Goal: Information Seeking & Learning: Learn about a topic

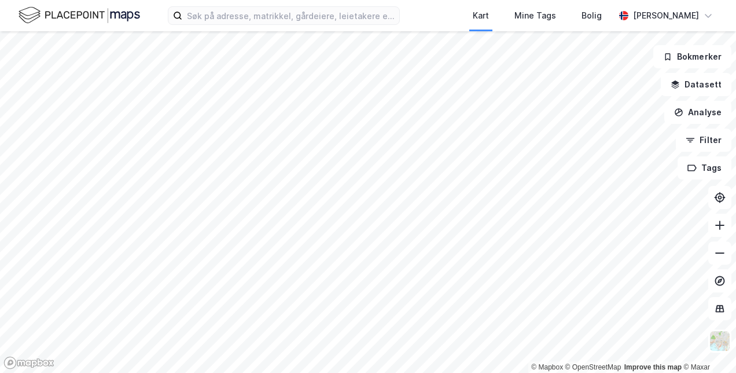
click at [702, 86] on button "Datasett" at bounding box center [696, 84] width 71 height 23
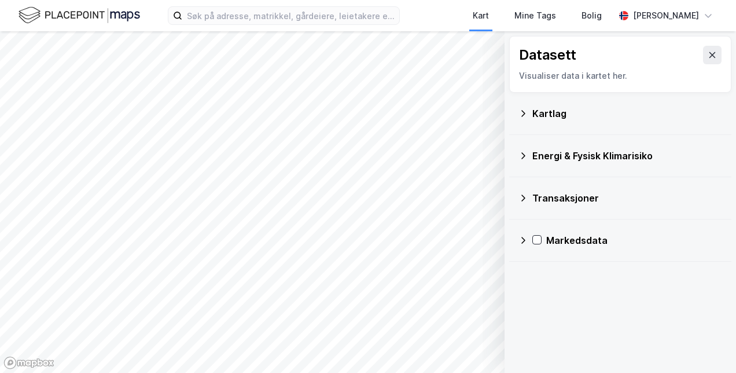
click at [708, 58] on icon at bounding box center [712, 54] width 9 height 9
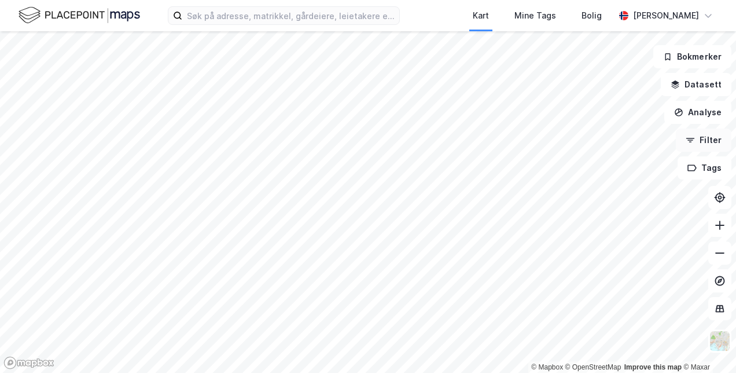
click at [711, 145] on button "Filter" at bounding box center [704, 139] width 56 height 23
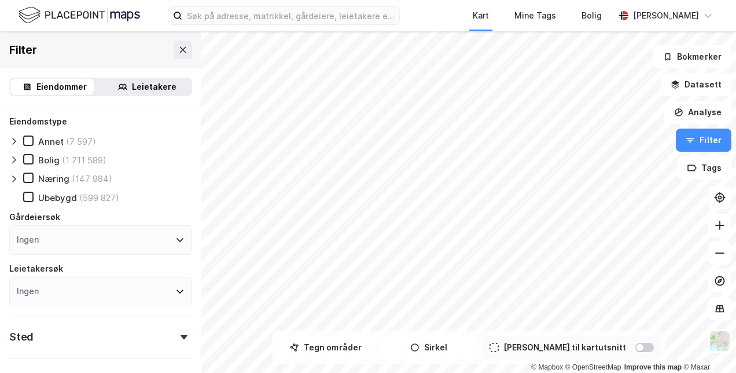
click at [20, 176] on div at bounding box center [16, 178] width 14 height 12
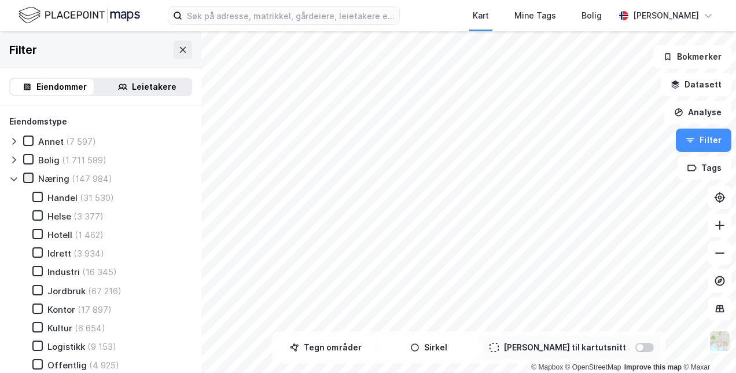
click at [28, 178] on icon at bounding box center [28, 178] width 6 height 4
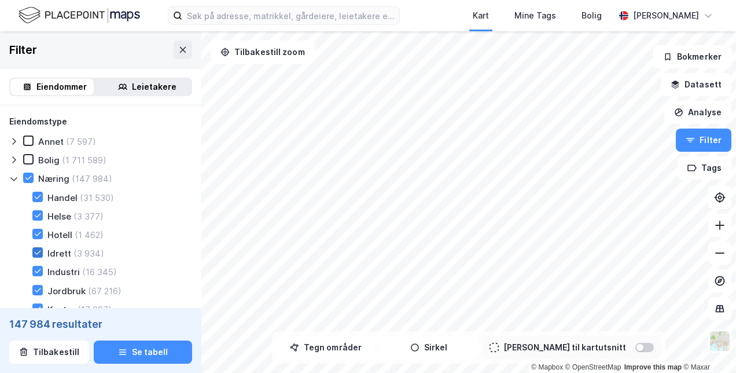
click at [37, 252] on icon at bounding box center [38, 252] width 8 height 8
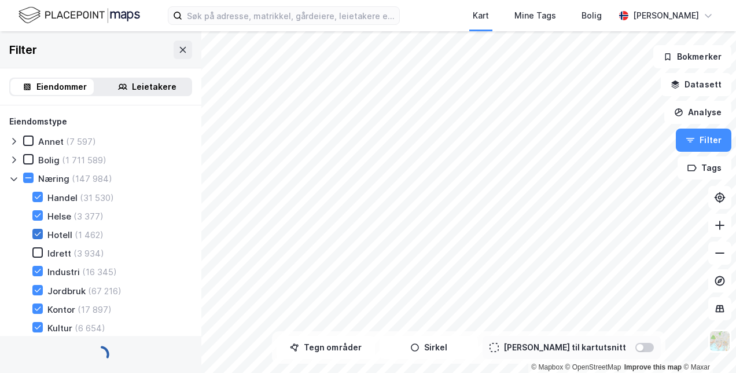
click at [38, 234] on icon at bounding box center [38, 234] width 8 height 8
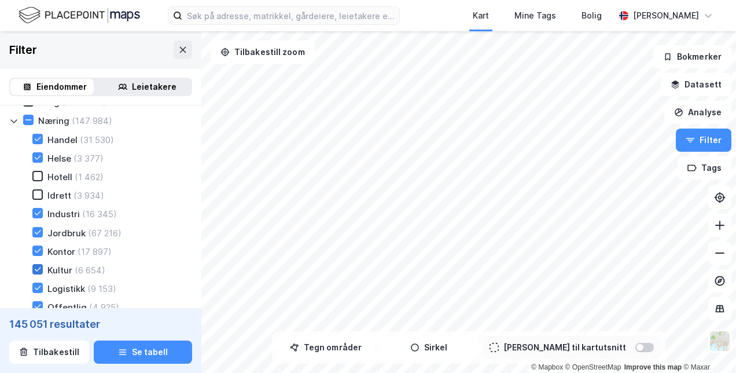
click at [41, 270] on icon at bounding box center [38, 269] width 8 height 8
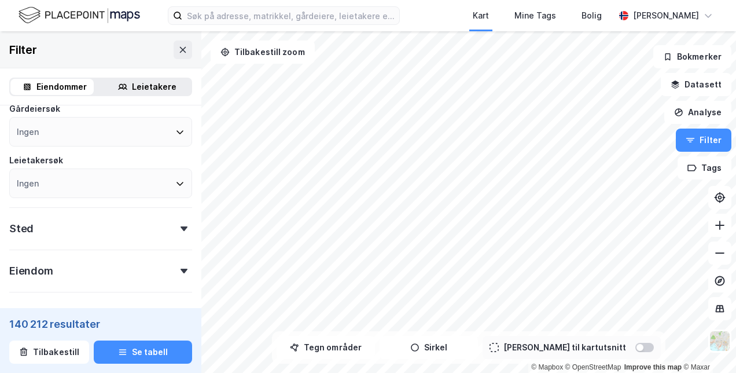
scroll to position [270, 0]
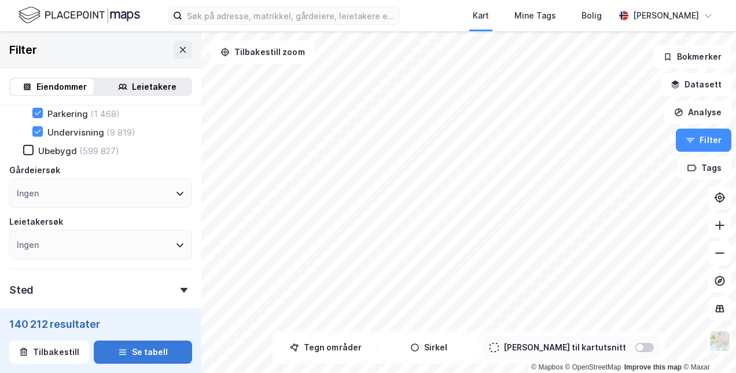
click at [145, 344] on button "Se tabell" at bounding box center [143, 351] width 98 height 23
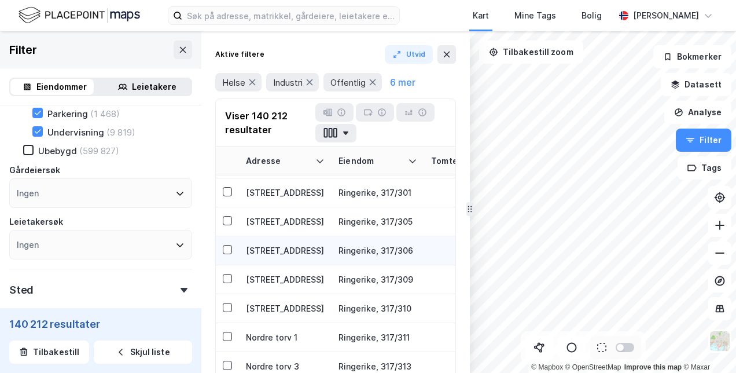
scroll to position [697, 0]
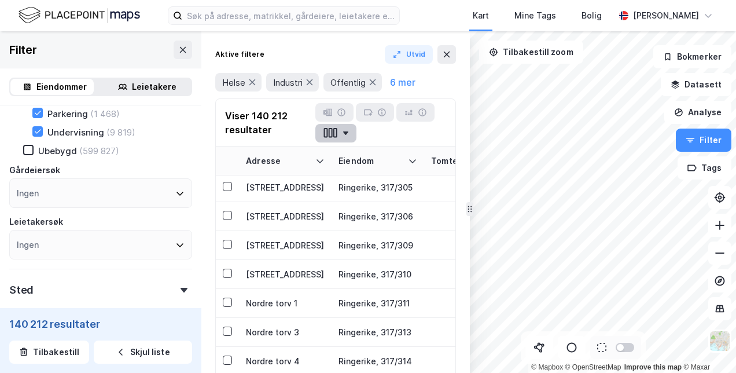
click at [351, 137] on button "button" at bounding box center [335, 133] width 41 height 19
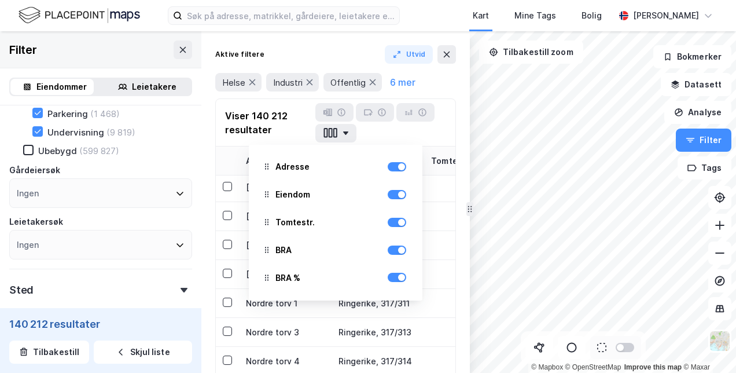
click at [390, 228] on div at bounding box center [397, 222] width 19 height 14
click at [388, 220] on div at bounding box center [397, 222] width 19 height 9
click at [398, 277] on div at bounding box center [401, 277] width 7 height 7
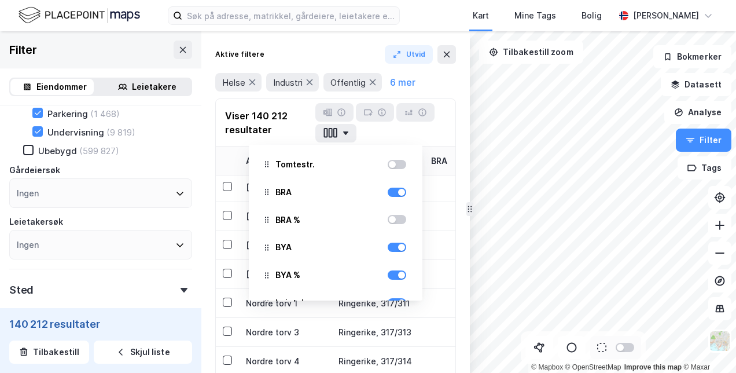
scroll to position [116, 0]
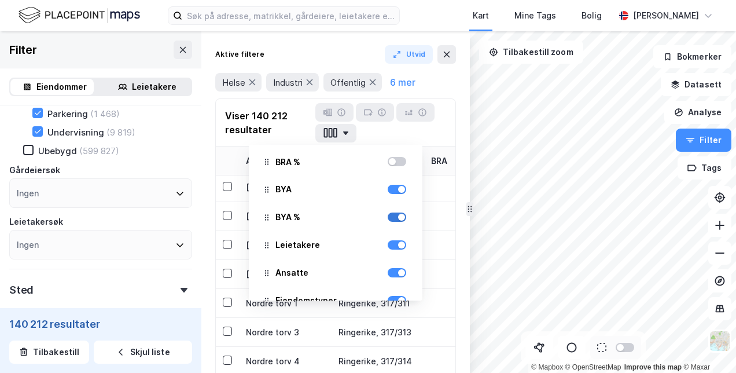
click at [398, 217] on div at bounding box center [401, 217] width 7 height 7
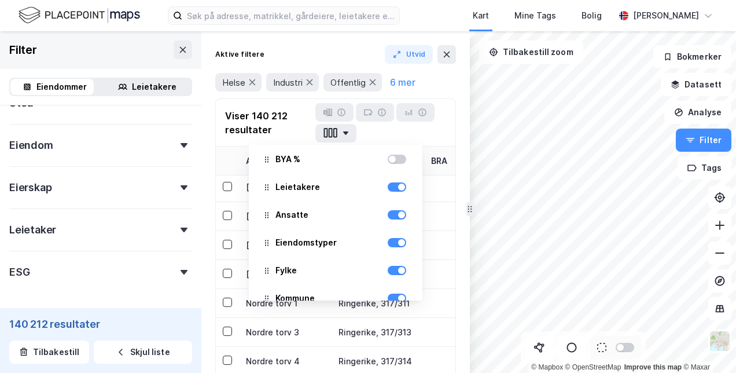
scroll to position [444, 0]
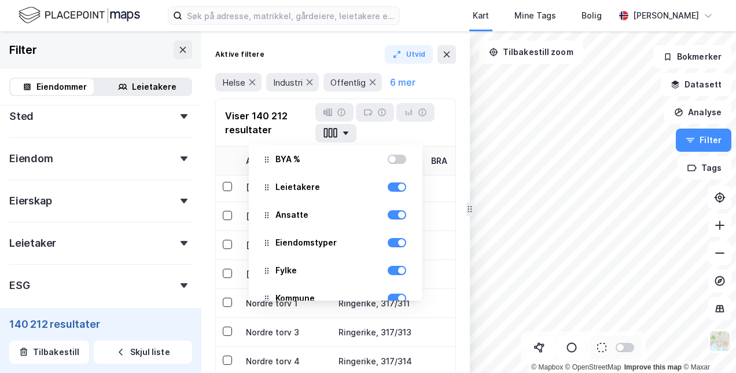
click at [175, 248] on div "Leietaker" at bounding box center [100, 238] width 183 height 33
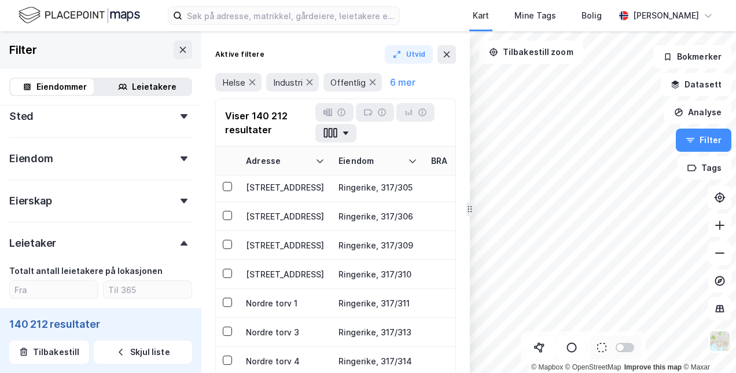
scroll to position [502, 0]
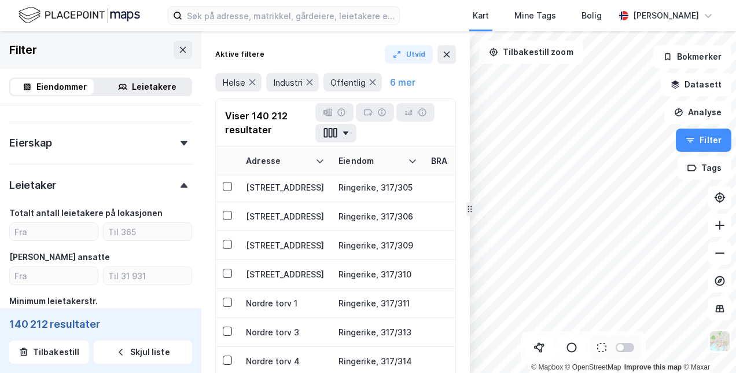
click at [177, 190] on div "Leietaker" at bounding box center [100, 180] width 183 height 33
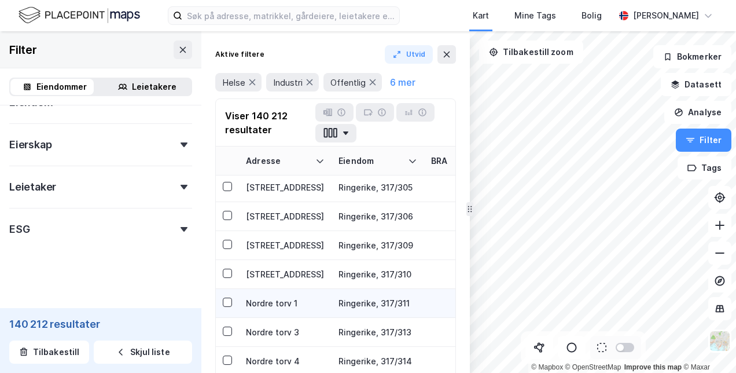
click at [353, 299] on div "Ringerike, 317/311" at bounding box center [377, 303] width 79 height 12
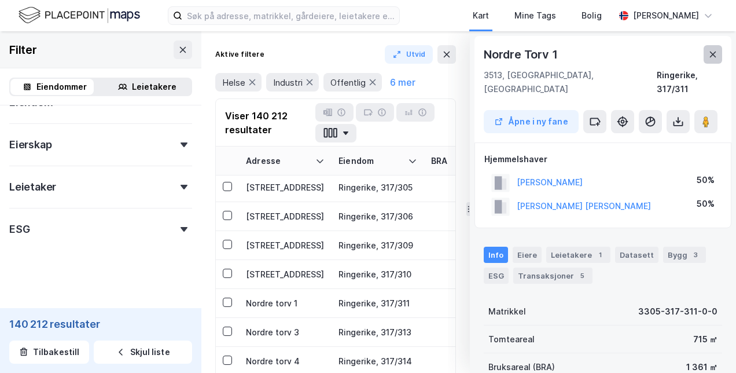
click at [713, 51] on icon at bounding box center [712, 54] width 9 height 9
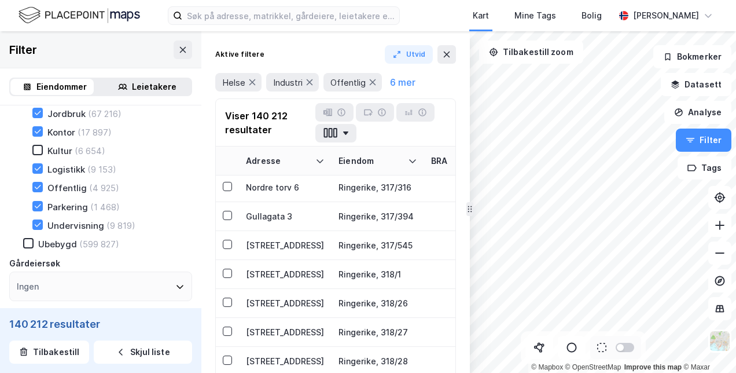
scroll to position [154, 0]
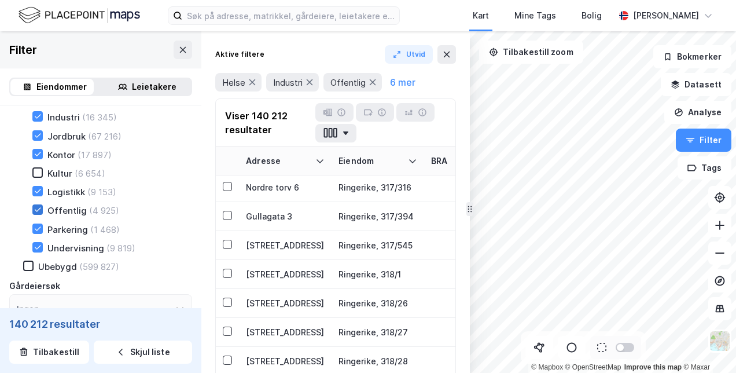
click at [38, 214] on icon at bounding box center [38, 209] width 8 height 8
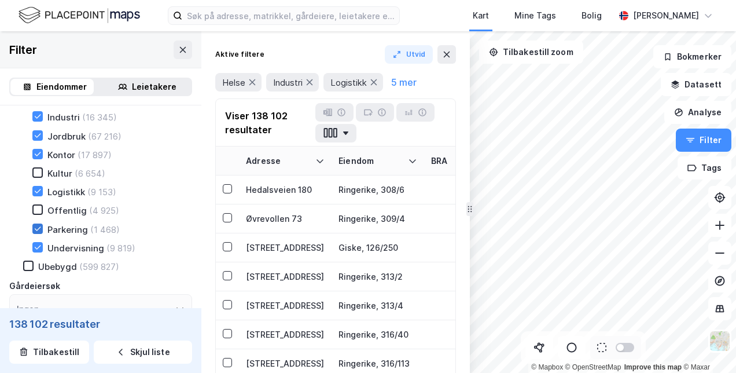
click at [42, 233] on div at bounding box center [37, 228] width 10 height 10
click at [38, 249] on icon at bounding box center [38, 247] width 6 height 4
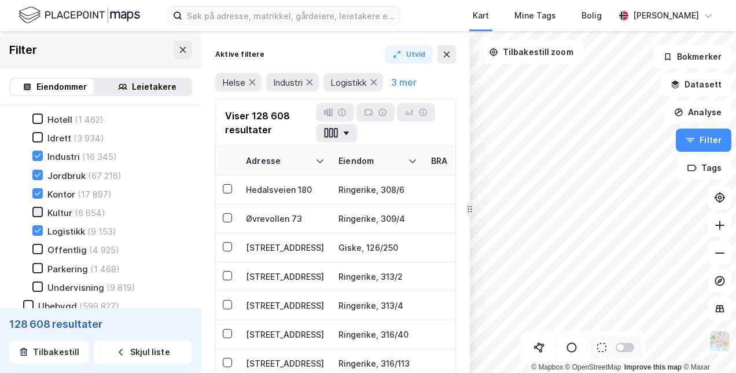
scroll to position [97, 0]
click at [39, 193] on icon at bounding box center [38, 193] width 6 height 4
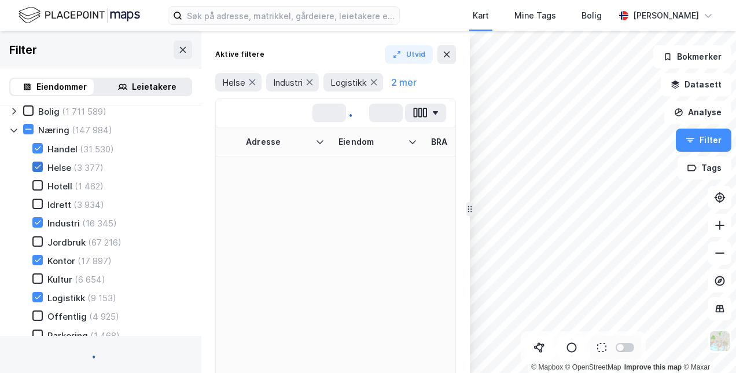
scroll to position [39, 0]
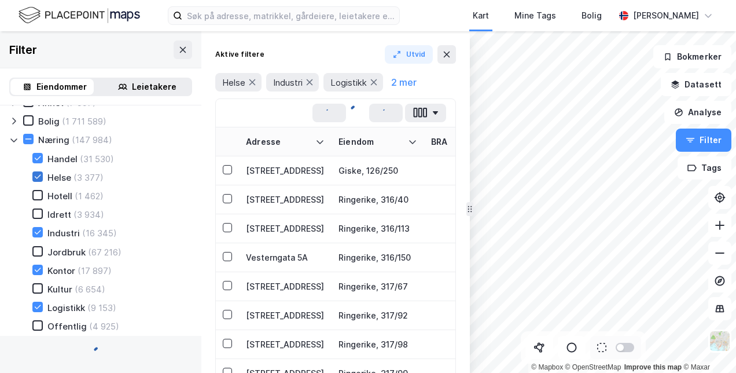
click at [38, 174] on icon at bounding box center [38, 176] width 8 height 8
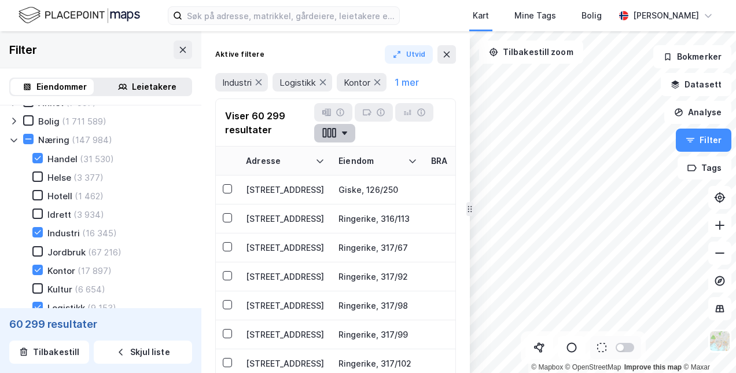
click at [340, 137] on button "button" at bounding box center [334, 133] width 41 height 19
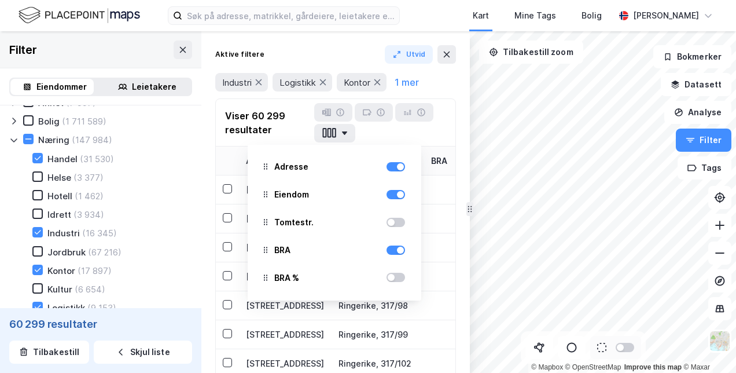
click at [419, 127] on div "Adresse Eiendom Tomtestr. BRA BRA % BYA BYA % Leietakere Ansatte Eiendomstyper …" at bounding box center [380, 122] width 132 height 39
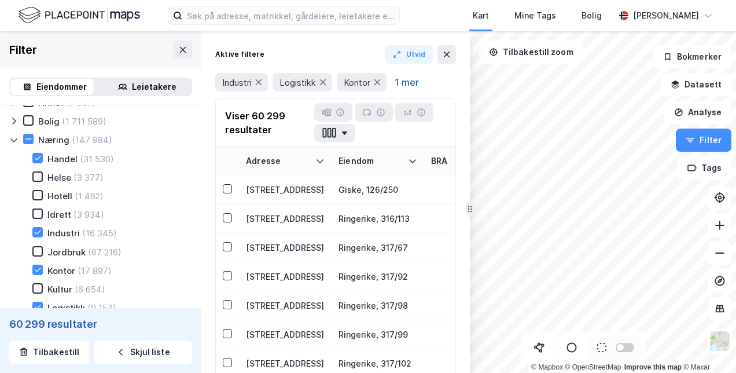
click at [412, 84] on button "1 mer" at bounding box center [406, 82] width 31 height 15
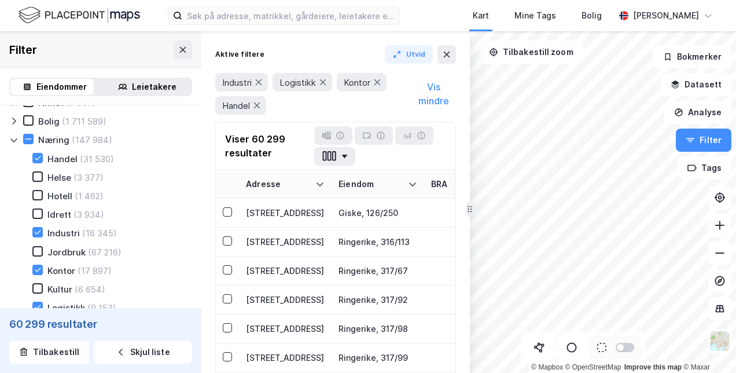
click at [426, 95] on button "Vis mindre" at bounding box center [433, 94] width 45 height 42
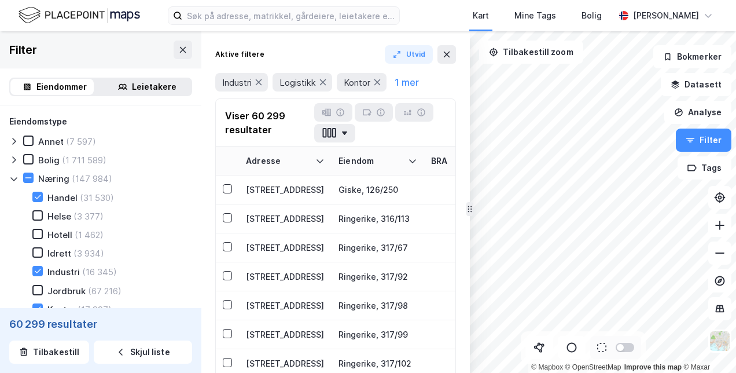
click at [9, 178] on icon at bounding box center [13, 178] width 9 height 9
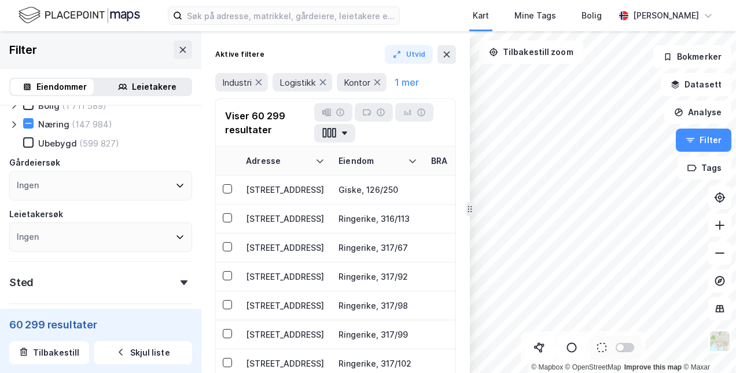
scroll to position [58, 0]
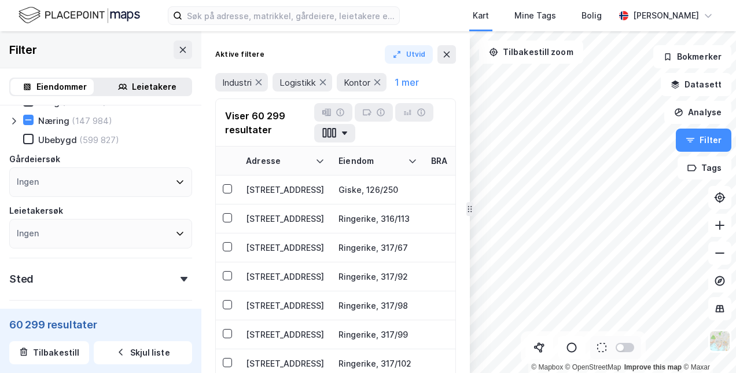
click at [80, 182] on div "Ingen" at bounding box center [100, 182] width 183 height 30
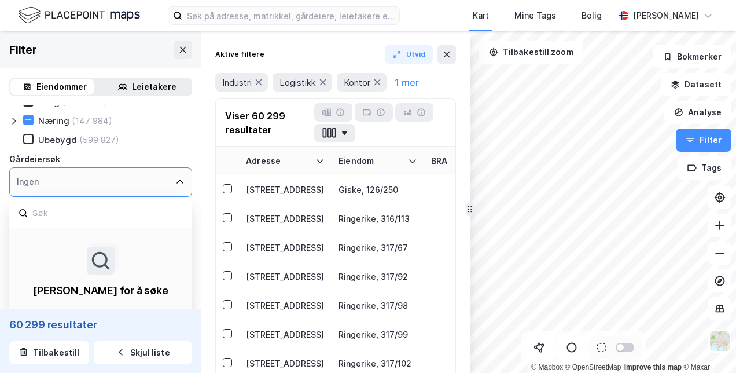
click at [80, 182] on div "Ingen" at bounding box center [100, 182] width 183 height 30
click at [176, 181] on div "Ingen" at bounding box center [100, 182] width 183 height 30
click at [175, 182] on icon at bounding box center [179, 181] width 9 height 9
click at [176, 160] on div "Gårdeiersøk" at bounding box center [100, 159] width 183 height 14
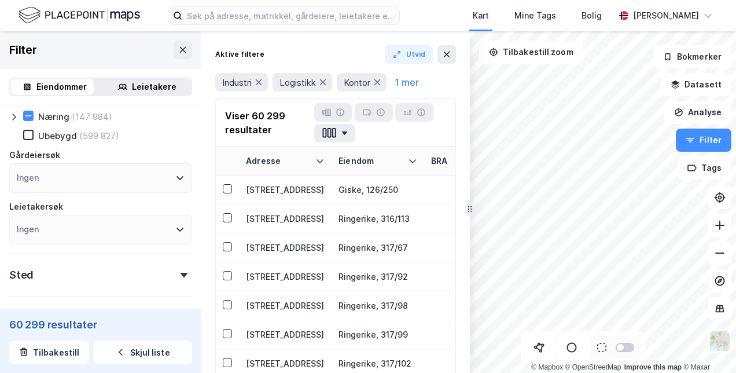
scroll to position [0, 0]
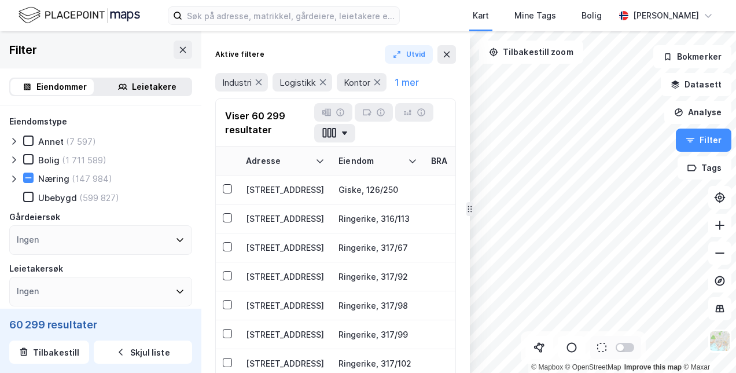
click at [154, 89] on div "Leietakere" at bounding box center [154, 87] width 45 height 14
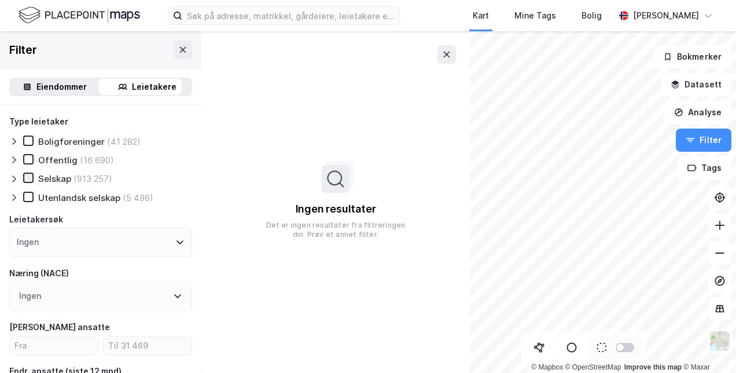
click at [30, 179] on icon at bounding box center [28, 178] width 8 height 8
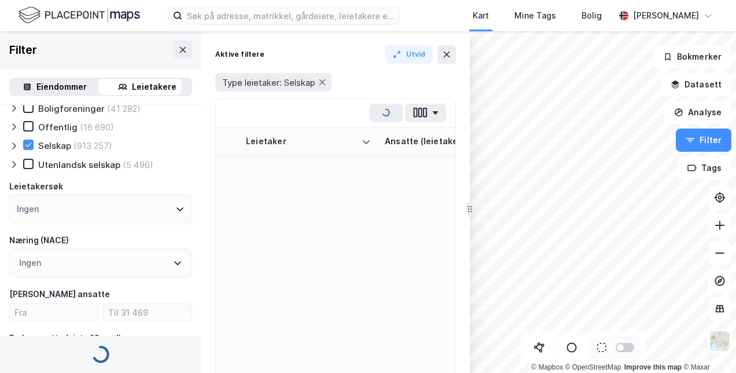
scroll to position [58, 0]
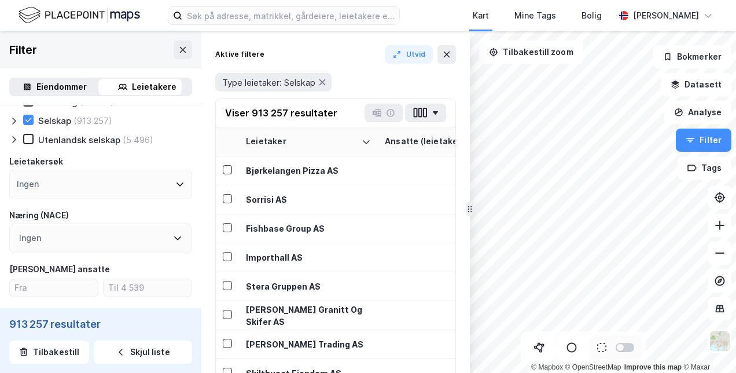
click at [146, 185] on div "Ingen" at bounding box center [100, 185] width 183 height 30
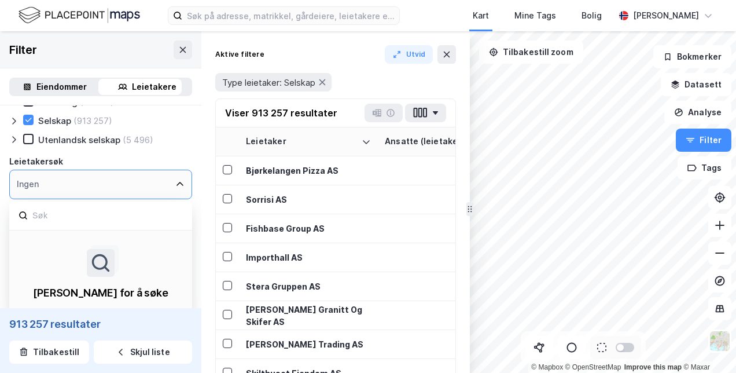
click at [146, 185] on div "Ingen" at bounding box center [100, 185] width 183 height 30
click at [175, 184] on icon at bounding box center [179, 183] width 9 height 9
click at [175, 187] on icon at bounding box center [179, 183] width 9 height 9
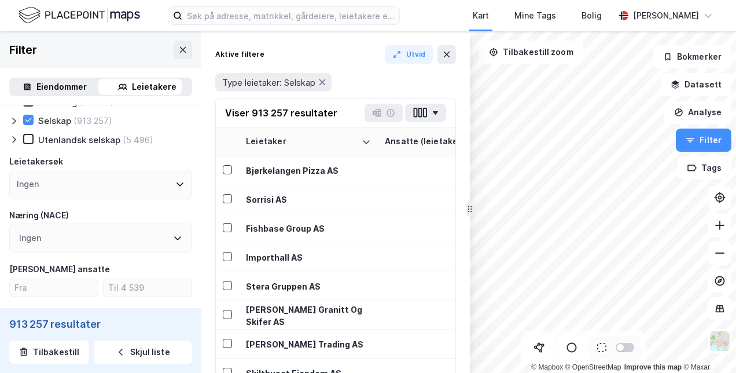
click at [185, 154] on div "Type leietaker Boligforeninger (41 282) Offentlig (16 690) Selskap (913 257) Ut…" at bounding box center [100, 356] width 201 height 619
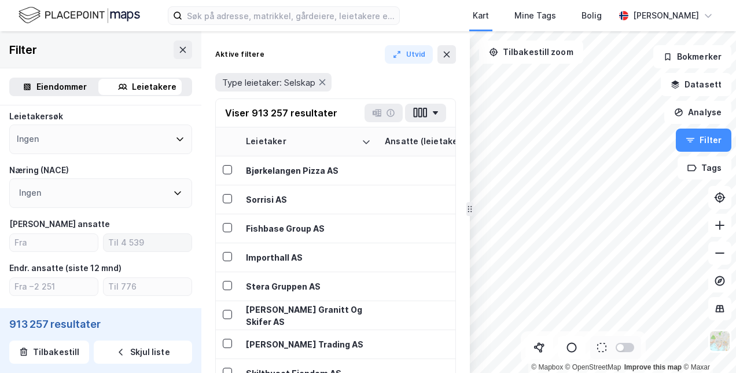
scroll to position [116, 0]
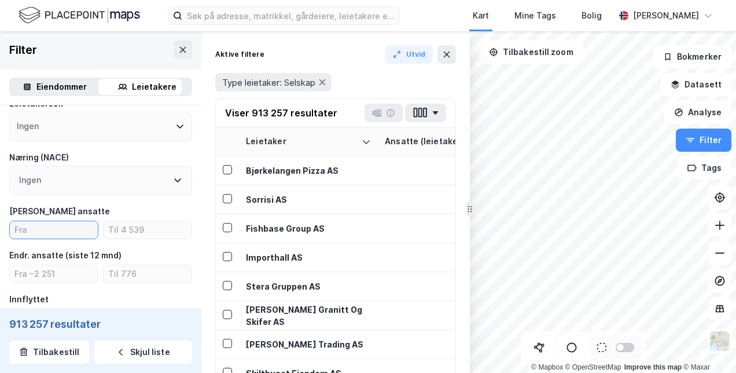
click at [35, 233] on input "number" at bounding box center [54, 229] width 88 height 17
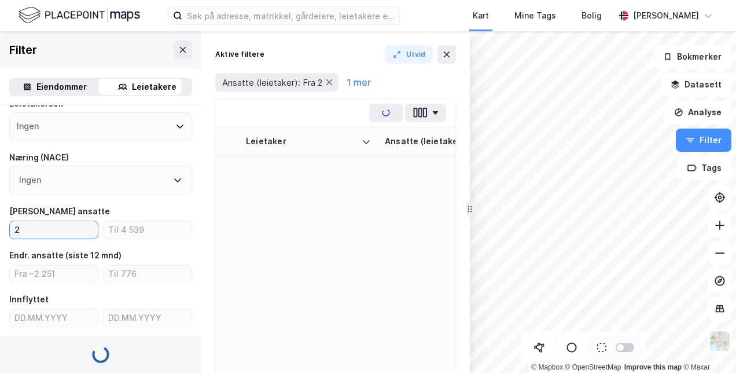
type input "2"
click at [156, 207] on div "[PERSON_NAME] ansatte" at bounding box center [100, 211] width 183 height 14
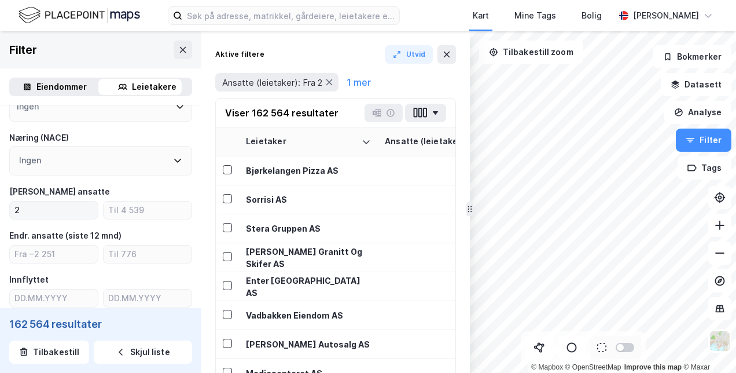
scroll to position [116, 0]
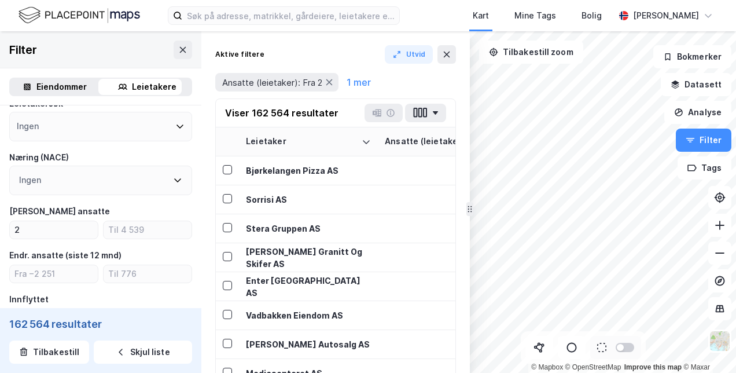
click at [126, 174] on div "Ingen" at bounding box center [100, 180] width 183 height 30
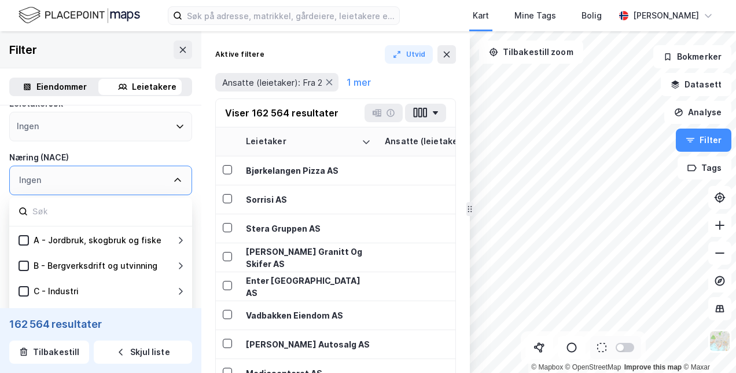
click at [138, 157] on div "Næring (NACE)" at bounding box center [100, 157] width 183 height 14
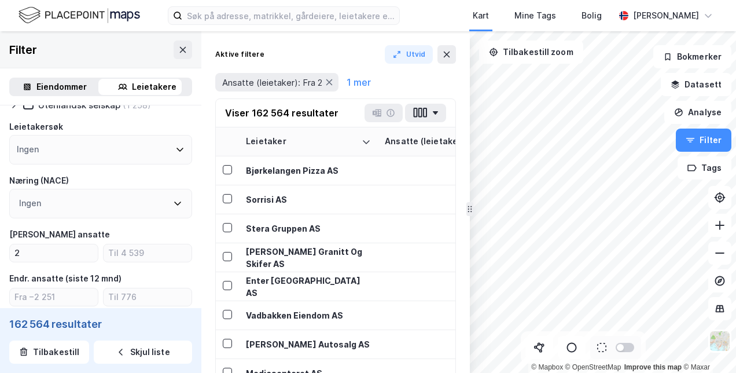
scroll to position [58, 0]
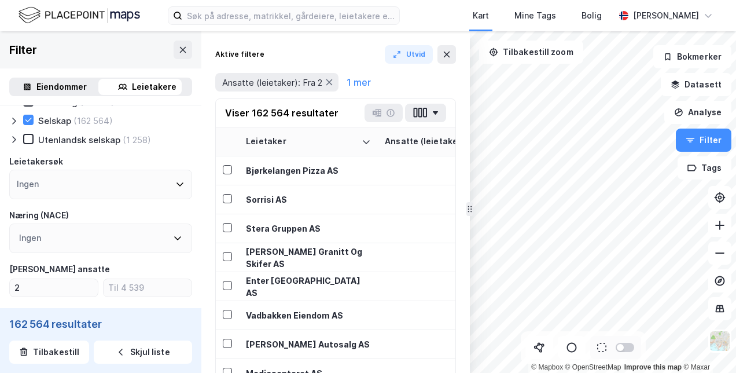
click at [142, 182] on div "Ingen" at bounding box center [100, 185] width 183 height 30
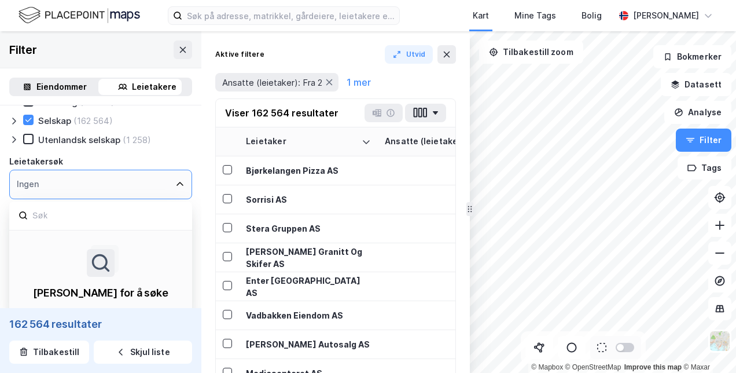
click at [178, 157] on div "Leietakersøk" at bounding box center [100, 161] width 183 height 14
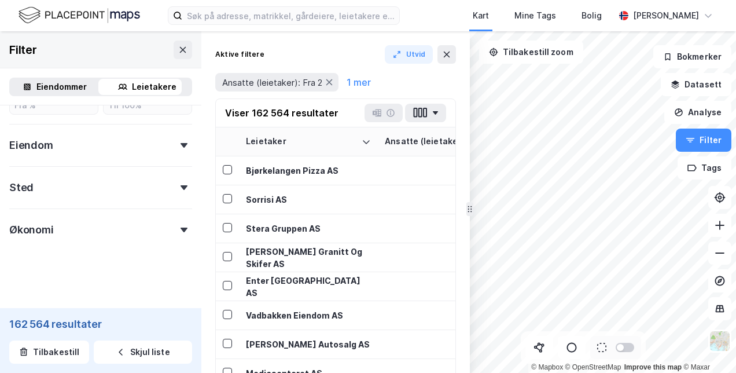
scroll to position [417, 0]
click at [183, 234] on div "Økonomi" at bounding box center [100, 224] width 183 height 33
click at [182, 233] on div "Økonomi" at bounding box center [100, 224] width 183 height 33
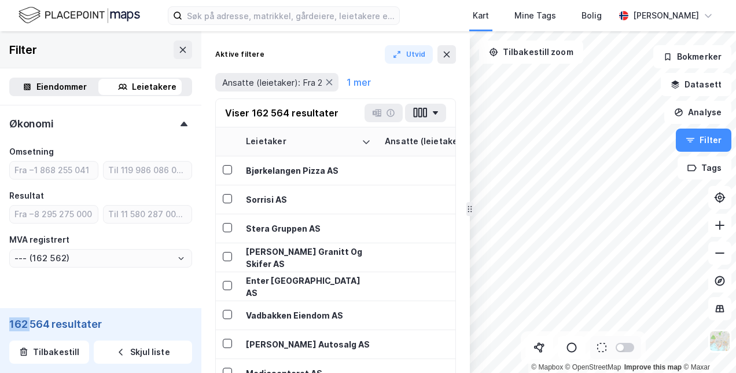
scroll to position [532, 0]
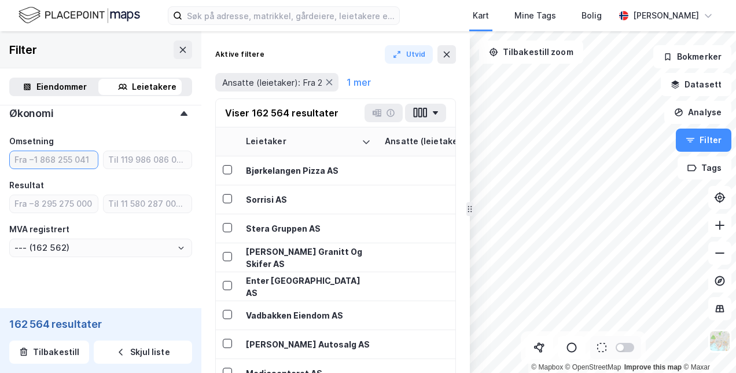
click at [45, 164] on input "number" at bounding box center [54, 159] width 88 height 17
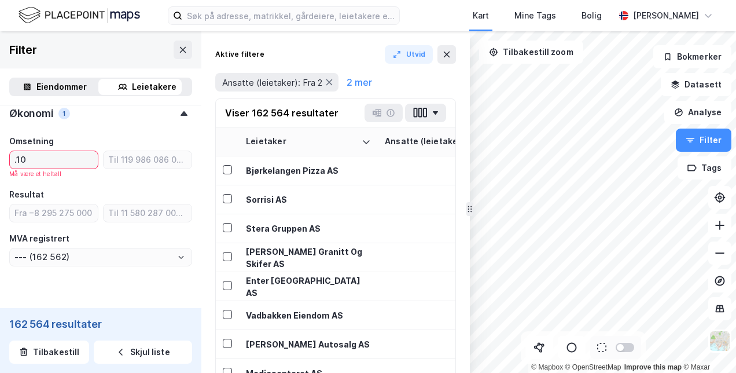
type input ".1"
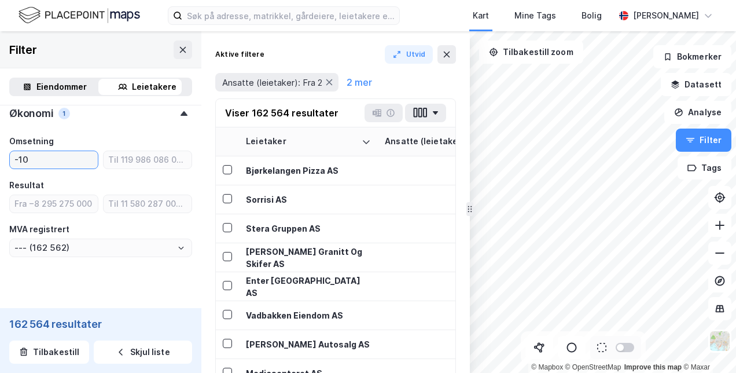
type input "-100"
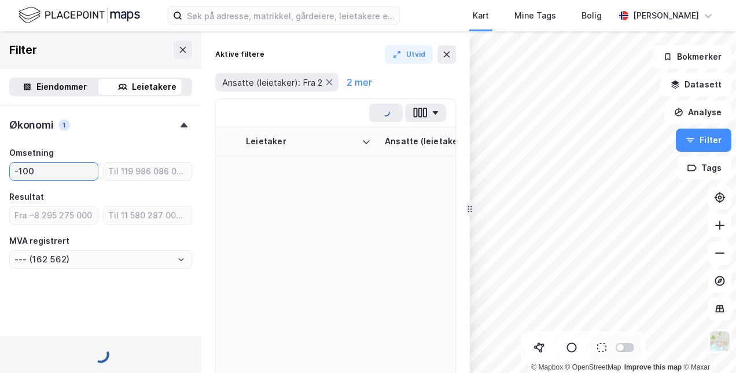
type input "--- (142 493)"
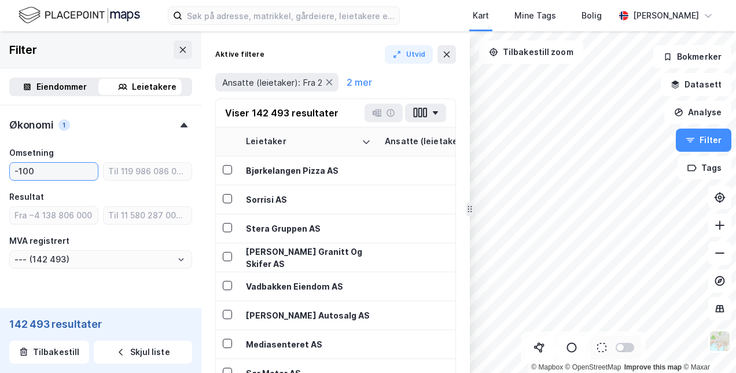
scroll to position [532, 0]
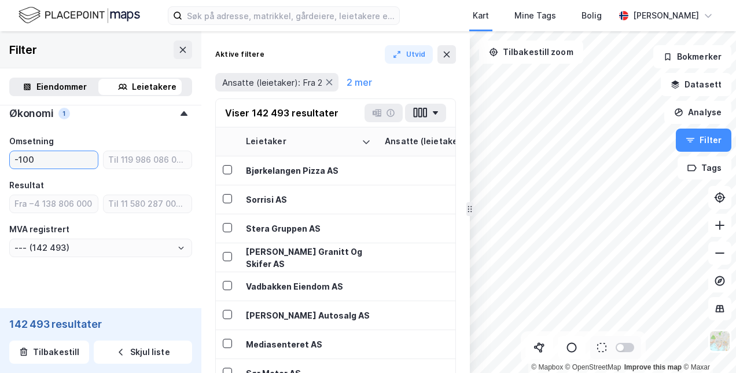
type input "-1000"
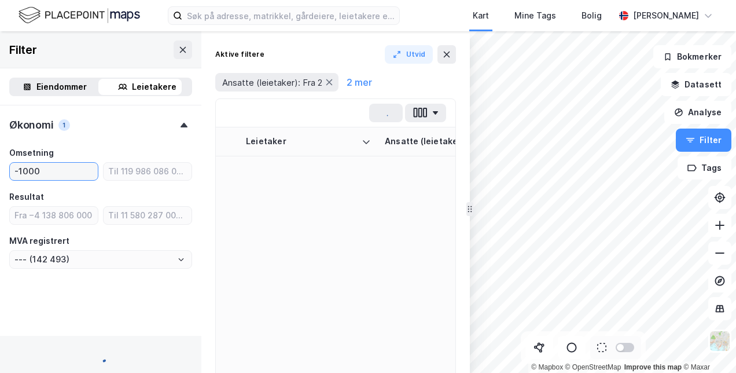
type input "--- (142 495)"
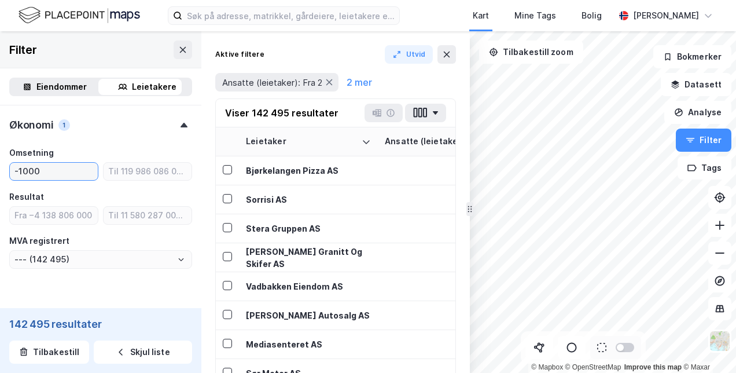
scroll to position [532, 0]
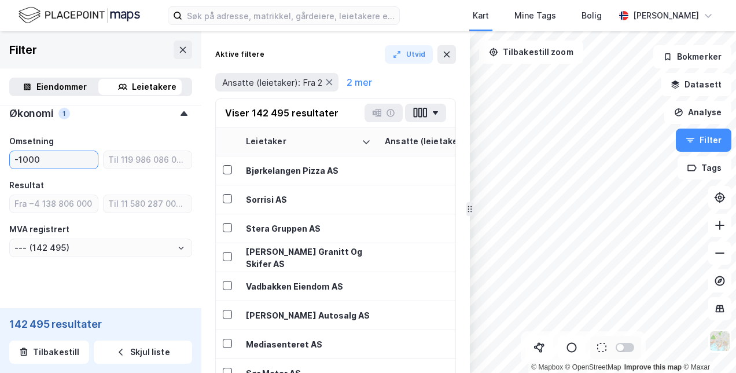
click at [0, 152] on html "Kart Mine Tags [PERSON_NAME] © Mapbox © OpenStreetMap Improve this map © Maxar …" at bounding box center [368, 186] width 736 height 373
type input "1000"
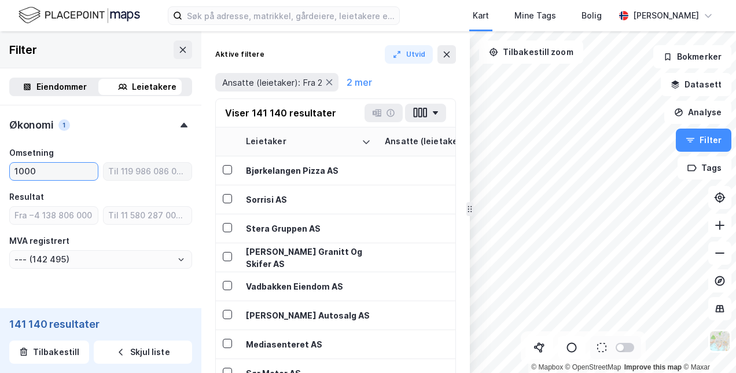
type input "--- (141 140)"
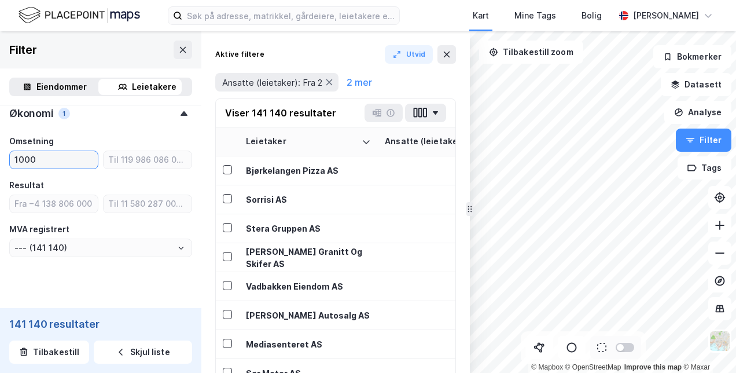
type input "10000"
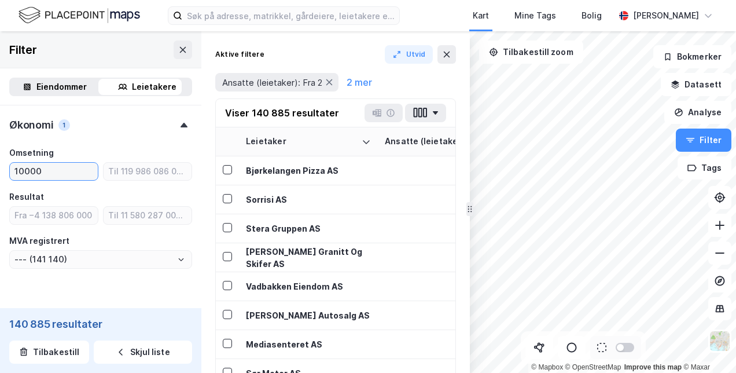
type input "--- (140 885)"
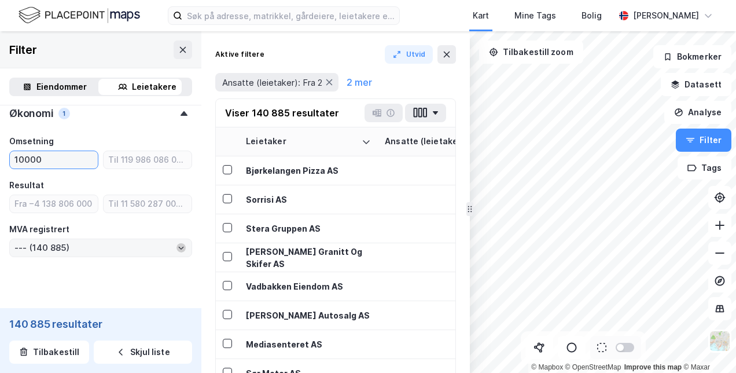
click at [178, 246] on icon "Open" at bounding box center [181, 247] width 7 height 7
type input "10000"
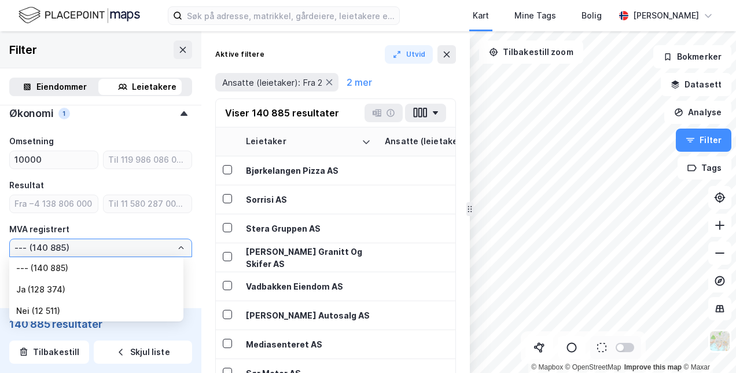
click at [39, 286] on li "Ja (128 374)" at bounding box center [96, 288] width 174 height 21
type input "Ja (128 374)"
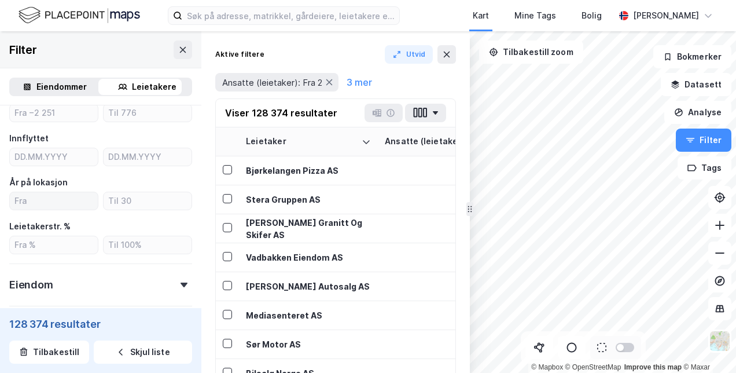
scroll to position [259, 0]
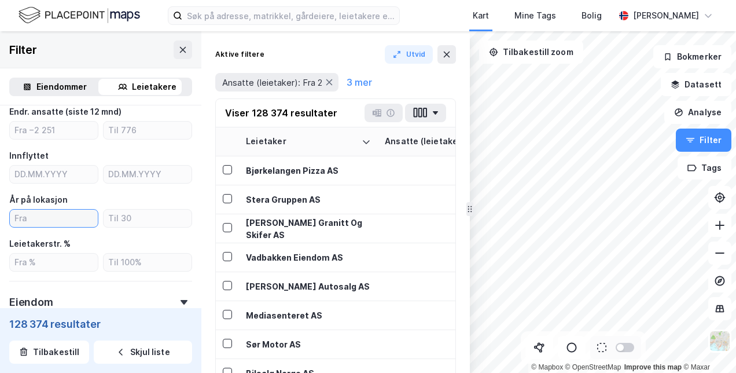
click at [60, 222] on input "number" at bounding box center [54, 217] width 88 height 17
type input "2"
type input "Ja (103 858)"
click at [60, 222] on input "2" at bounding box center [54, 217] width 88 height 17
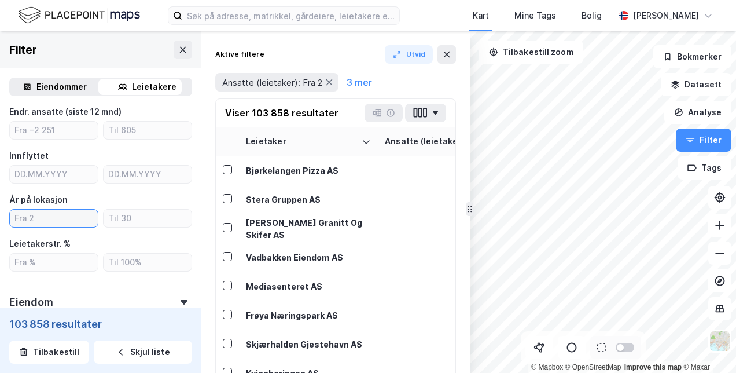
type input "3"
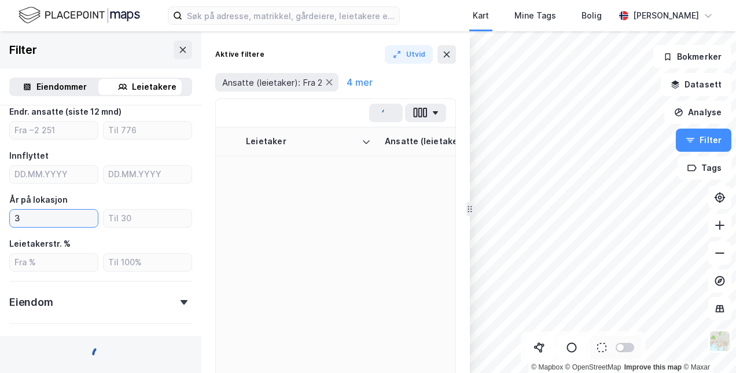
type input "Ja (92 805)"
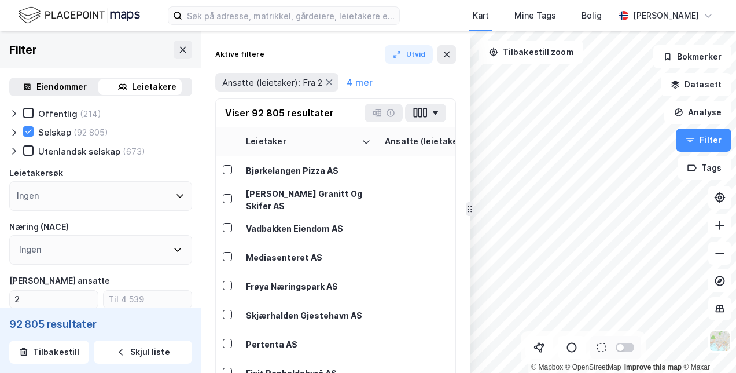
scroll to position [28, 0]
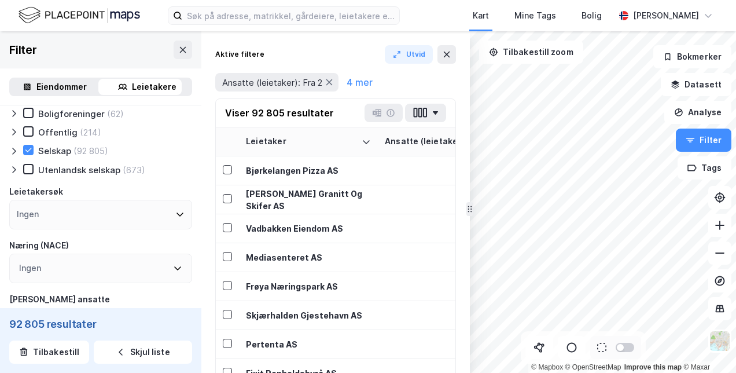
type input "3"
click at [173, 267] on icon at bounding box center [177, 267] width 9 height 9
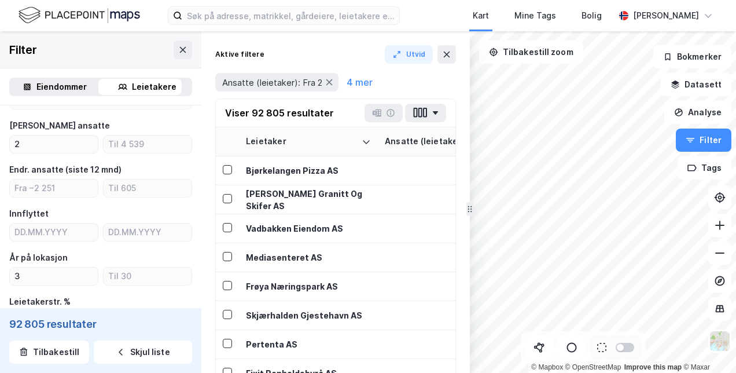
scroll to position [0, 0]
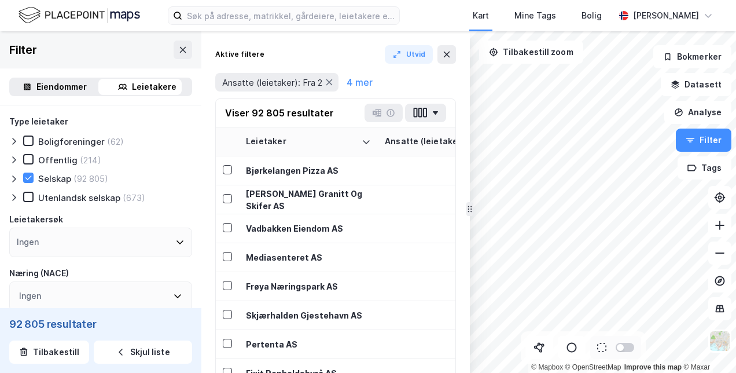
click at [208, 128] on div "Aktive filtere Utvid Ansatte (leietaker): Fra 2 4 mer Viser 92 805 resultater L…" at bounding box center [335, 201] width 268 height 341
click at [403, 54] on button "Utvid" at bounding box center [409, 54] width 49 height 19
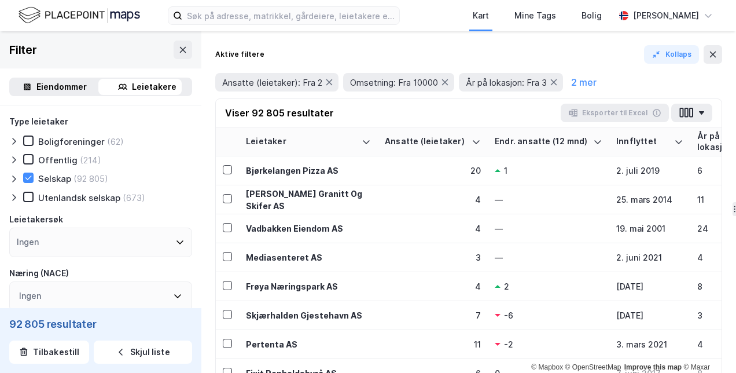
click at [631, 111] on div "Eksporter til Excel" at bounding box center [615, 113] width 108 height 19
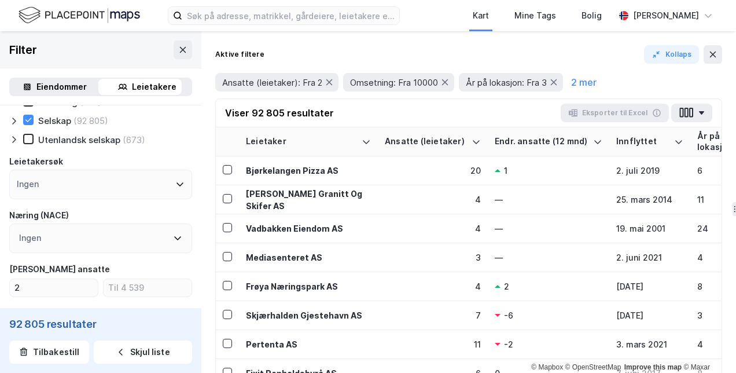
click at [153, 186] on div "Ingen" at bounding box center [100, 185] width 183 height 30
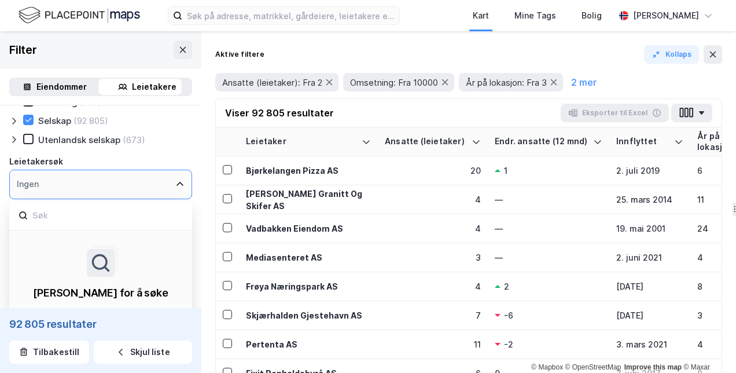
click at [175, 184] on icon at bounding box center [179, 183] width 9 height 9
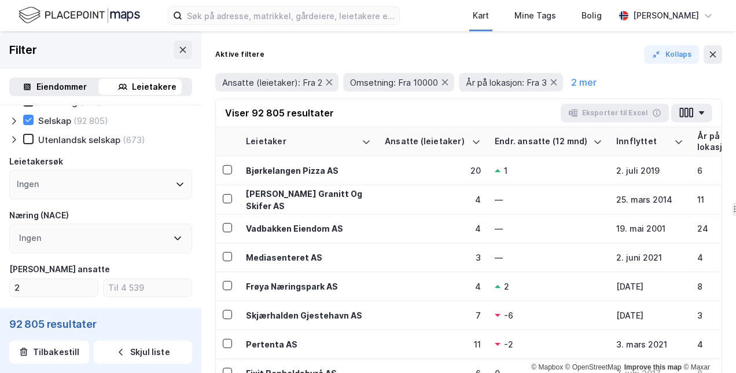
click at [152, 234] on div "Ingen" at bounding box center [100, 238] width 183 height 30
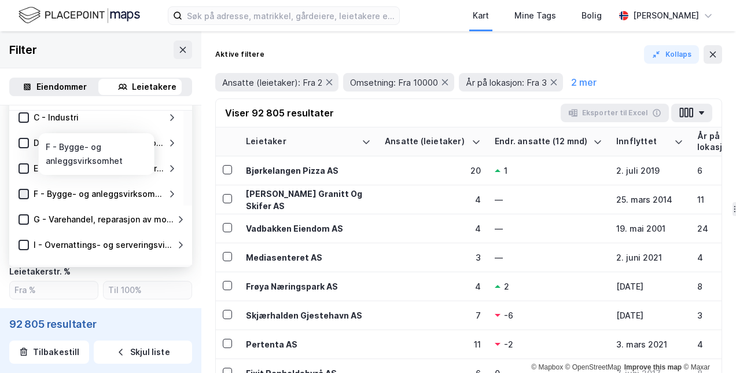
click at [25, 196] on icon at bounding box center [24, 194] width 8 height 8
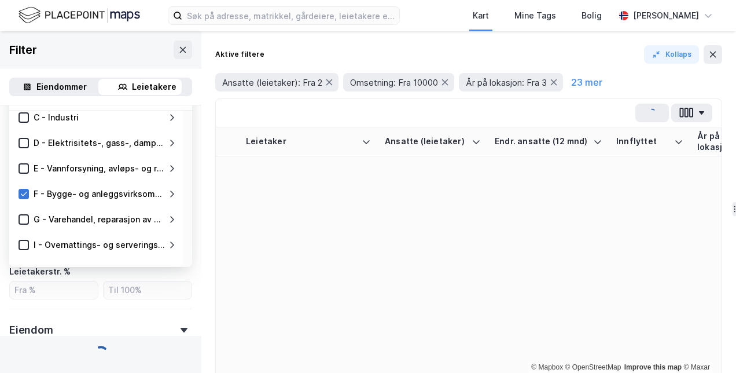
type input "Ja (12 065)"
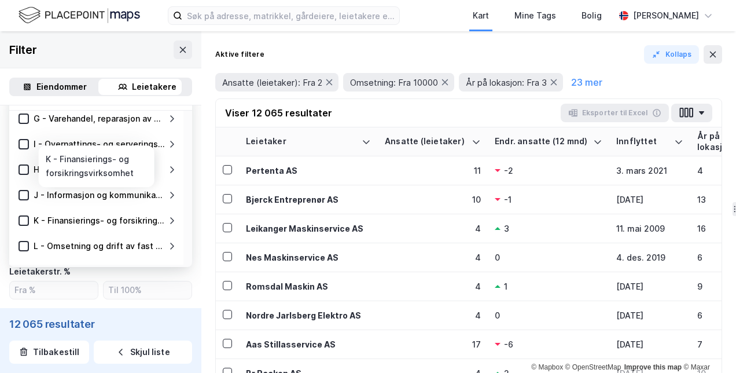
scroll to position [174, 0]
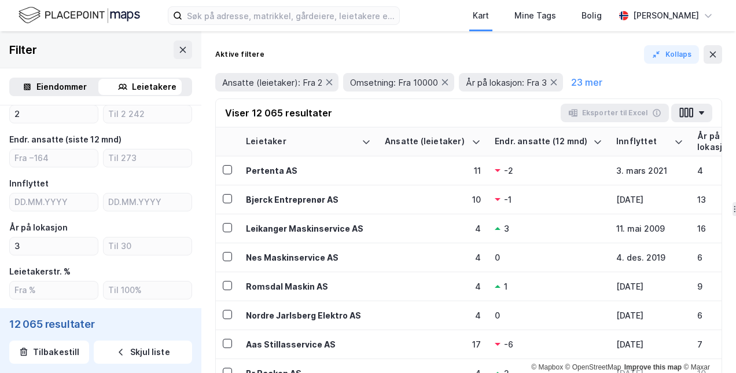
click at [209, 111] on div "Aktive filtere Kollaps Ansatte (leietaker): Fra 2 Omsetning: Fra 10000 År på lo…" at bounding box center [468, 201] width 535 height 341
click at [67, 243] on input "3" at bounding box center [54, 245] width 88 height 17
type input "4"
type input "Ja (10 610)"
type input "5"
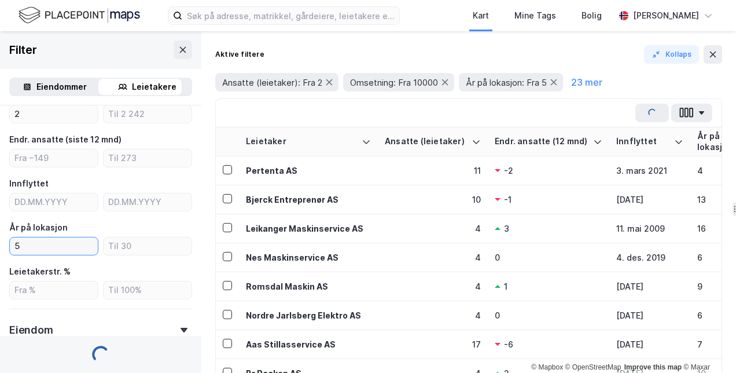
type input "Ja (9 250)"
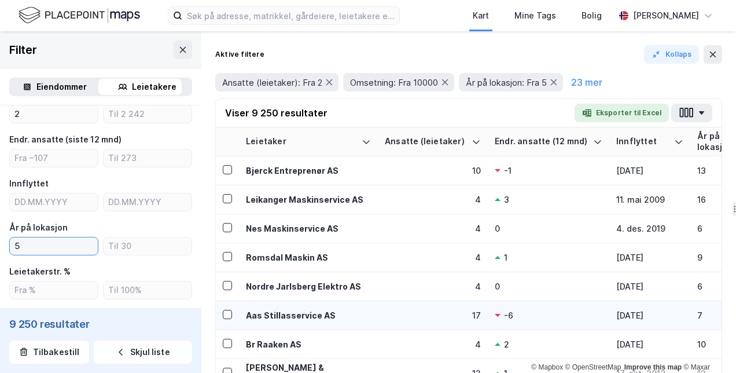
scroll to position [174, 0]
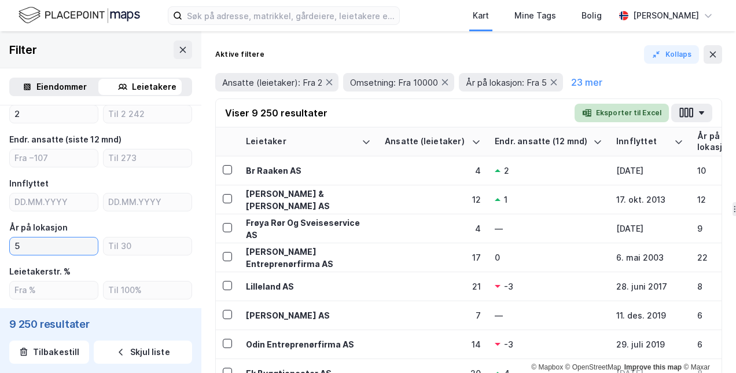
type input "5"
click at [636, 113] on button "Eksporter til Excel" at bounding box center [622, 113] width 94 height 19
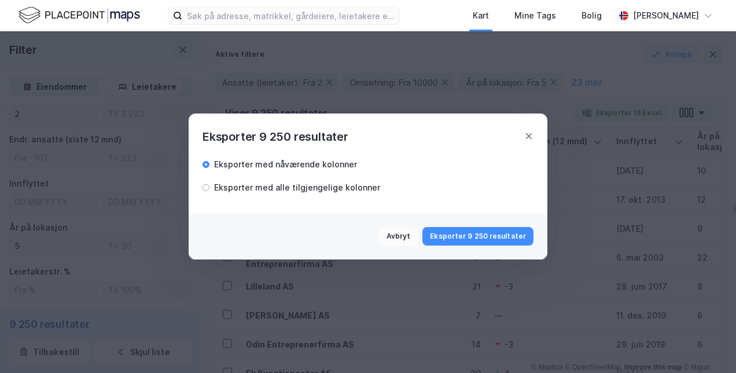
click at [413, 237] on button "Avbryt" at bounding box center [398, 236] width 39 height 19
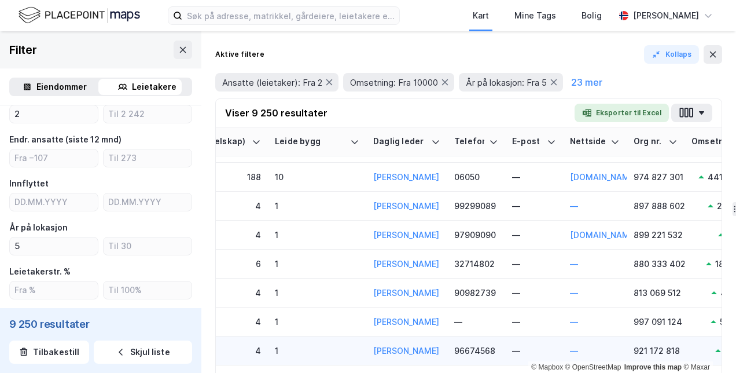
scroll to position [2199, 694]
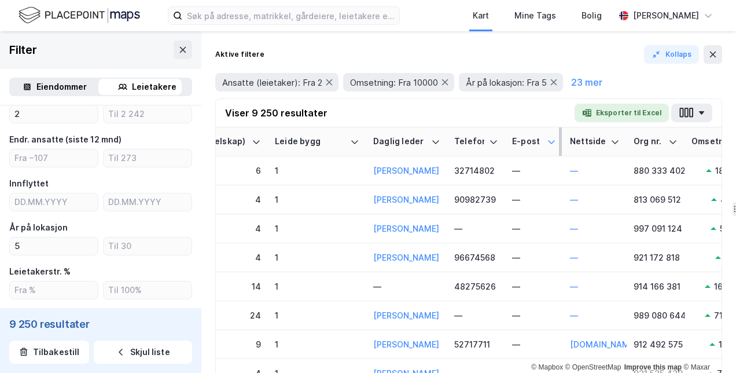
click at [551, 145] on icon at bounding box center [551, 141] width 9 height 9
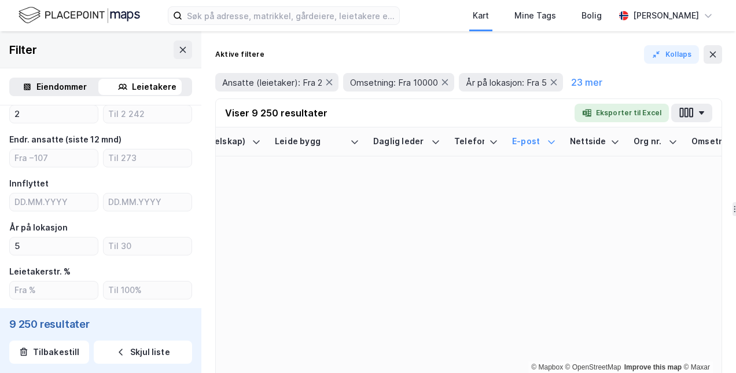
scroll to position [0, 694]
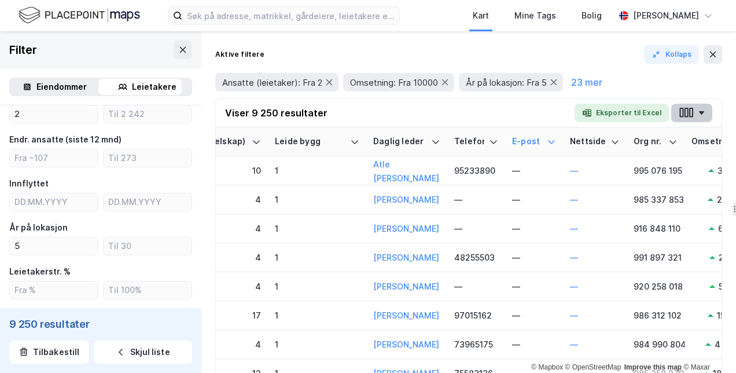
click at [705, 105] on button "button" at bounding box center [691, 113] width 41 height 19
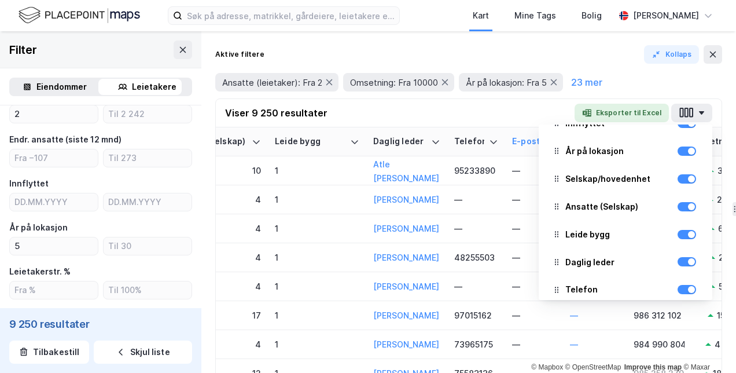
scroll to position [231, 0]
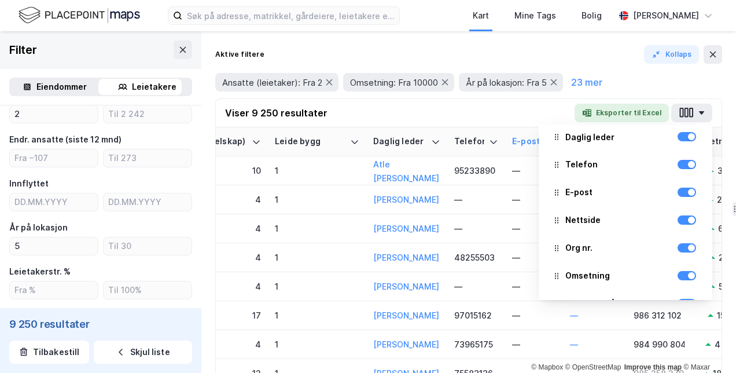
click at [516, 113] on div "Viser 9 250 resultater Eksporter til Excel Leietaker Ansatte (leietaker) Endr. …" at bounding box center [469, 113] width 506 height 28
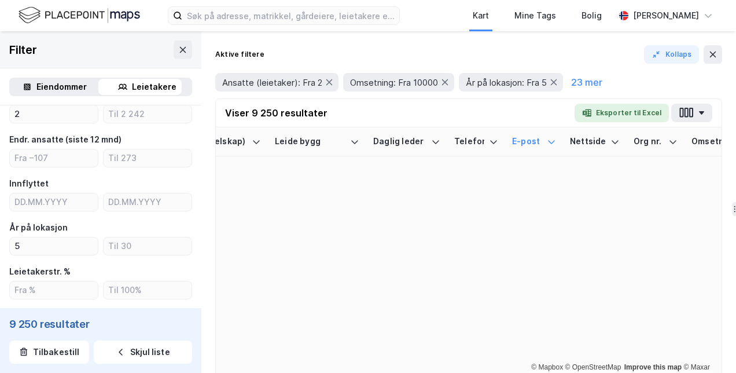
scroll to position [0, 694]
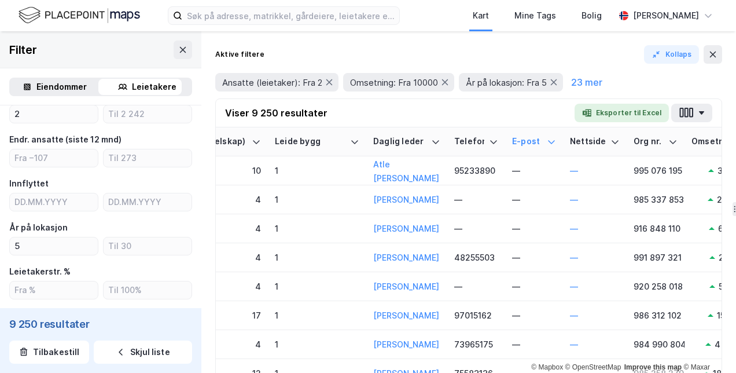
click at [436, 56] on div "Aktive filtere Kollaps" at bounding box center [468, 54] width 507 height 19
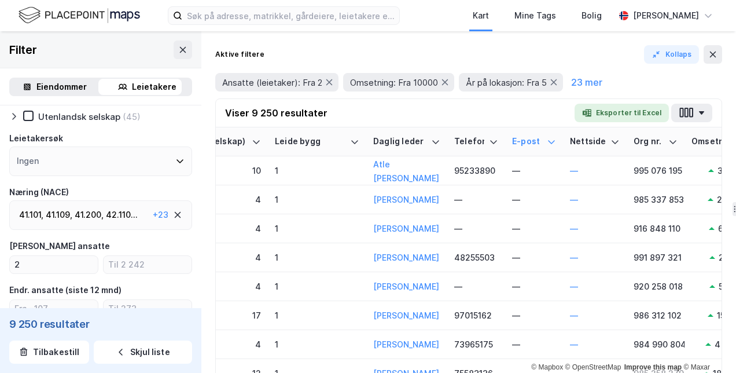
scroll to position [0, 0]
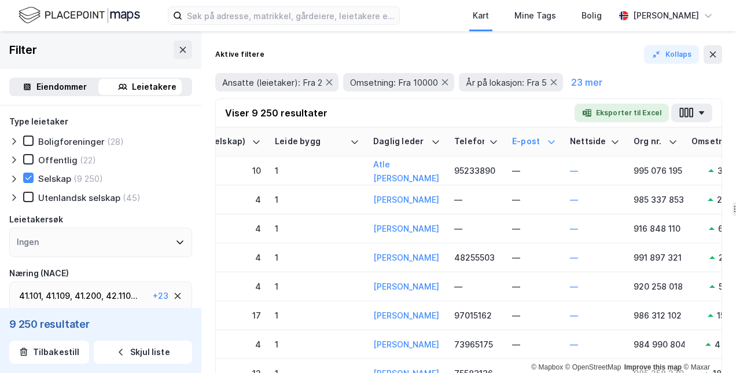
click at [466, 57] on div "Aktive filtere Kollaps" at bounding box center [468, 54] width 507 height 19
